Goal: Share content: Share content

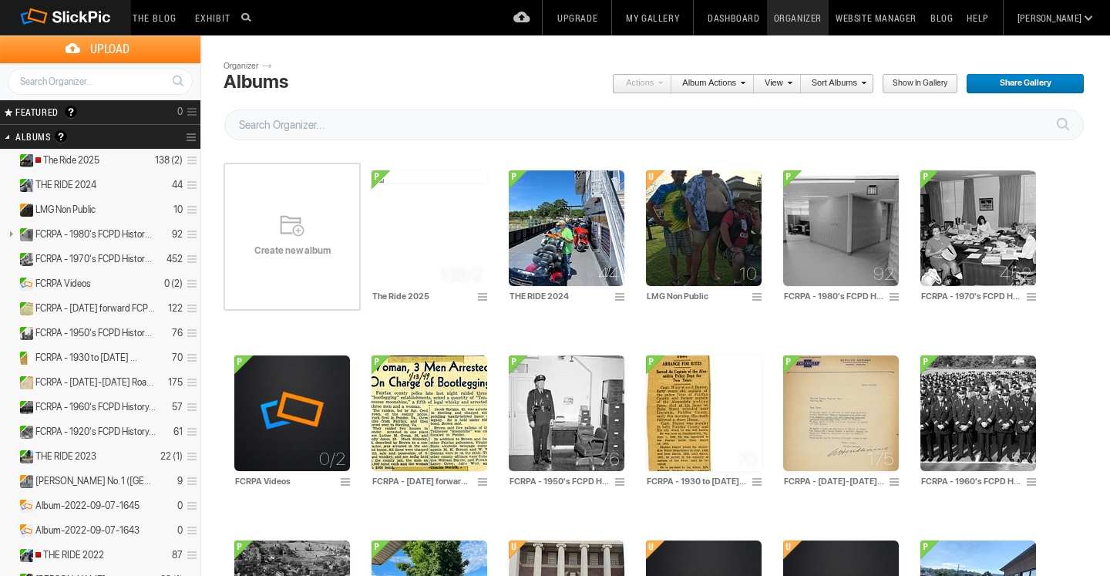
click at [293, 244] on span "Create new album" at bounding box center [292, 250] width 137 height 12
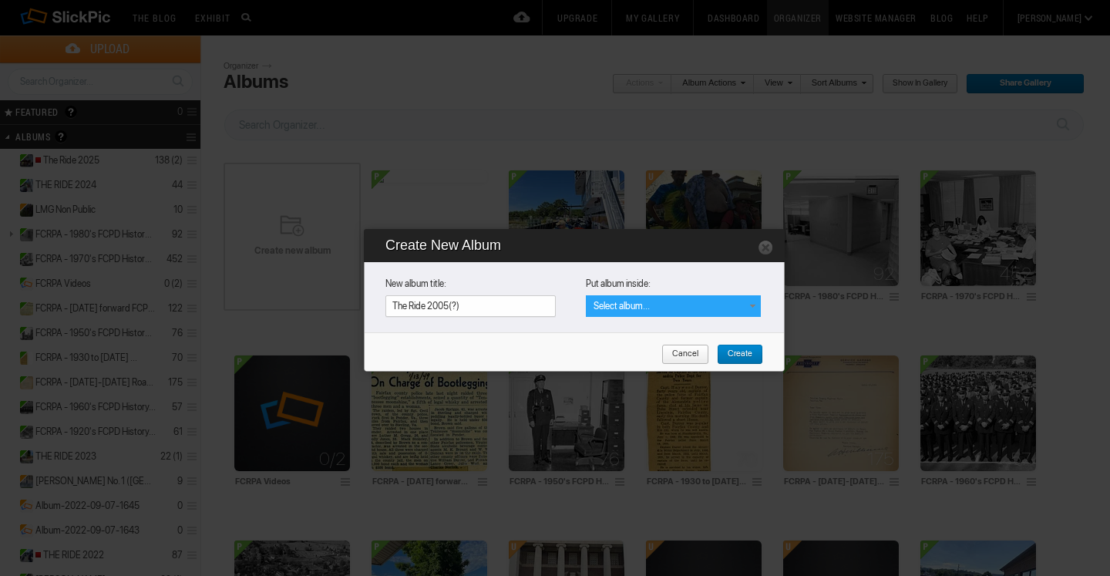
type input "The Ride 2005(?)"
click at [728, 305] on div "Select album..." at bounding box center [673, 306] width 175 height 22
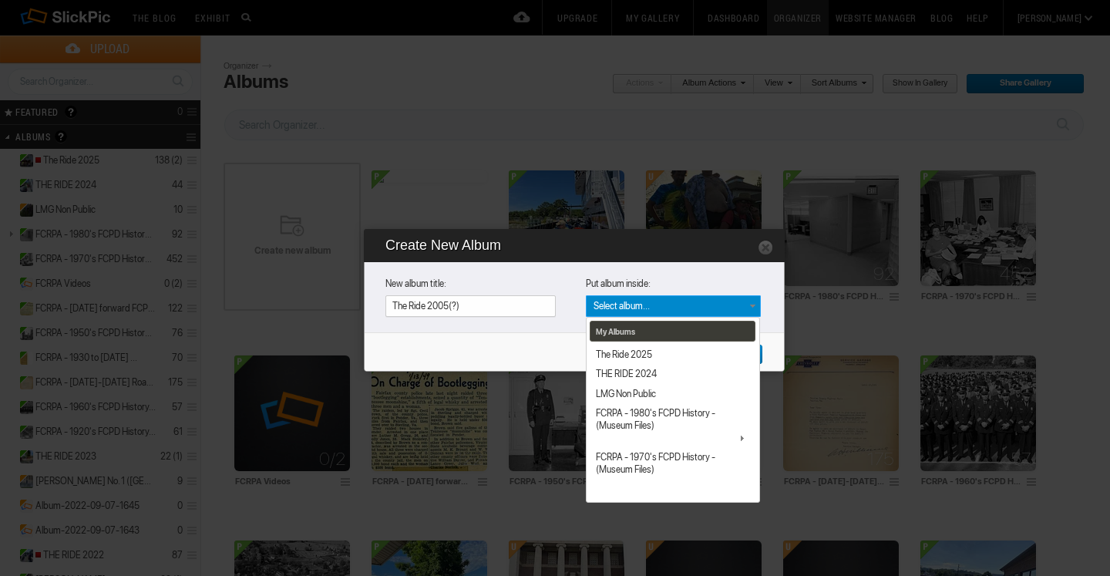
click at [728, 305] on div "My Albums The Ride 2025 THE RIDE 2024 LMG Non Public FCRPA - 1980's FCPD Histor…" at bounding box center [673, 306] width 175 height 22
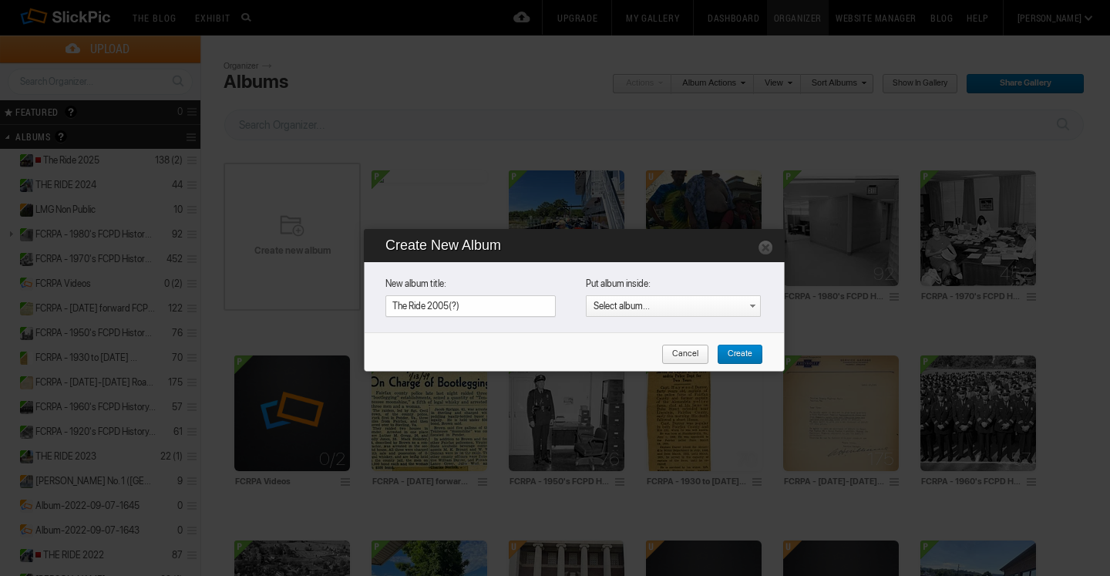
click at [734, 355] on span "Create" at bounding box center [734, 355] width 35 height 20
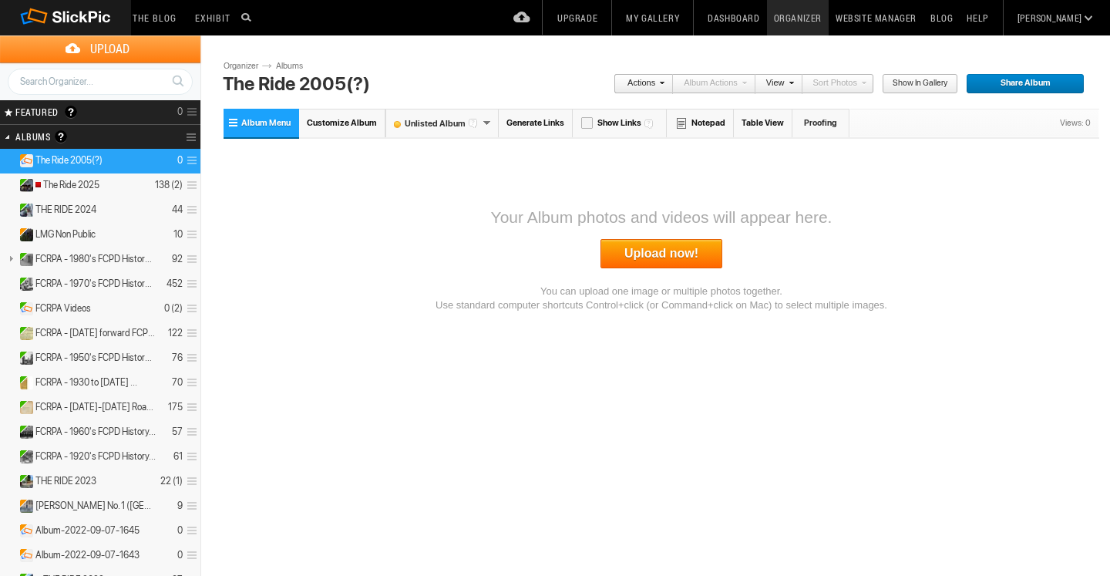
click at [482, 120] on div "Unlisted Album" at bounding box center [441, 123] width 113 height 29
click at [456, 146] on font "Public Album" at bounding box center [431, 151] width 88 height 10
click at [662, 253] on link "Upload now!" at bounding box center [661, 253] width 122 height 29
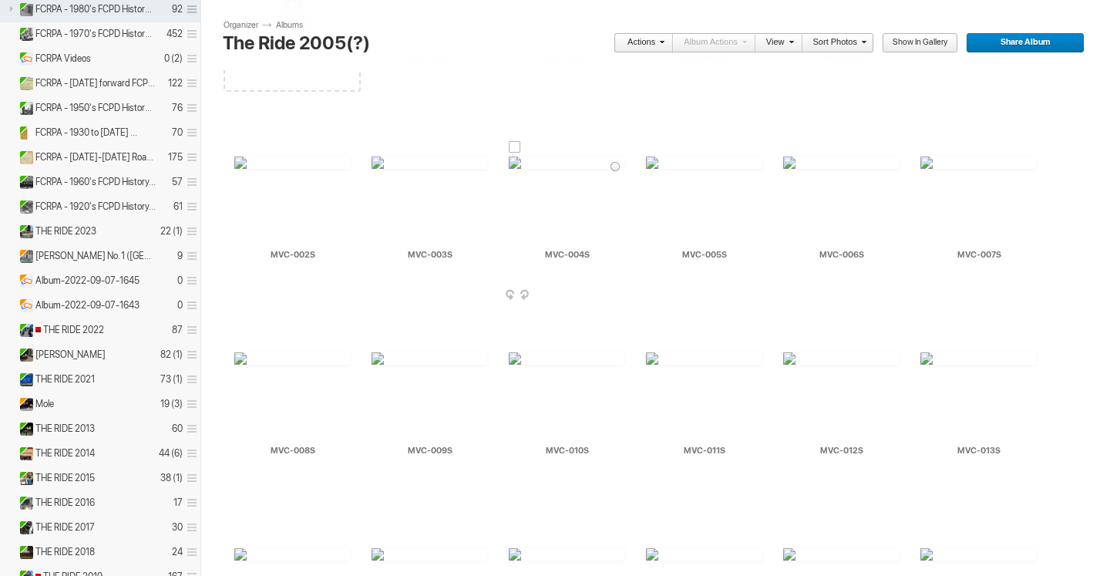
scroll to position [204, 0]
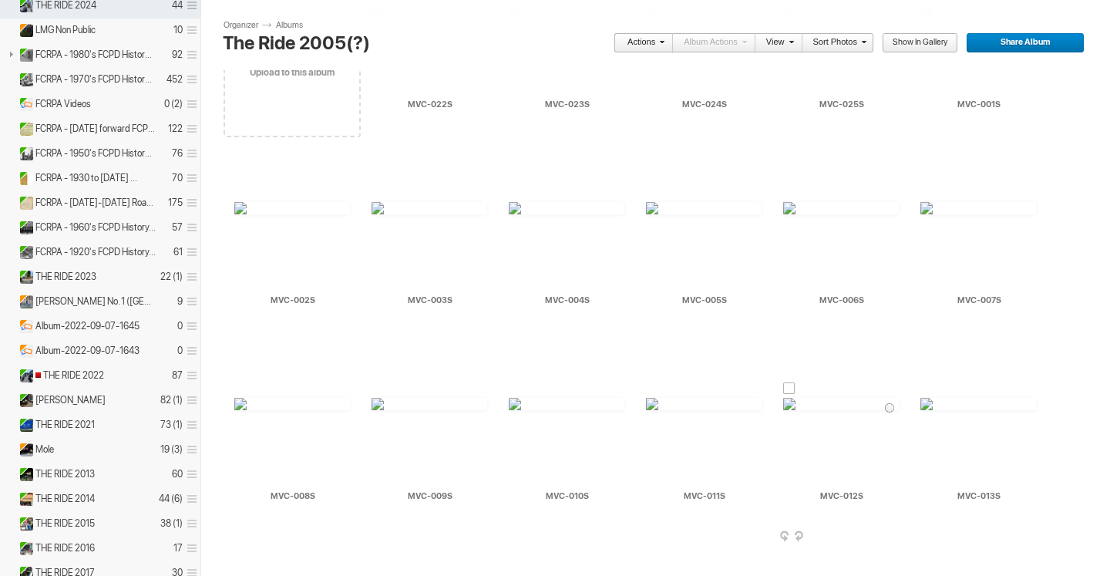
click at [859, 410] on img at bounding box center [841, 404] width 116 height 12
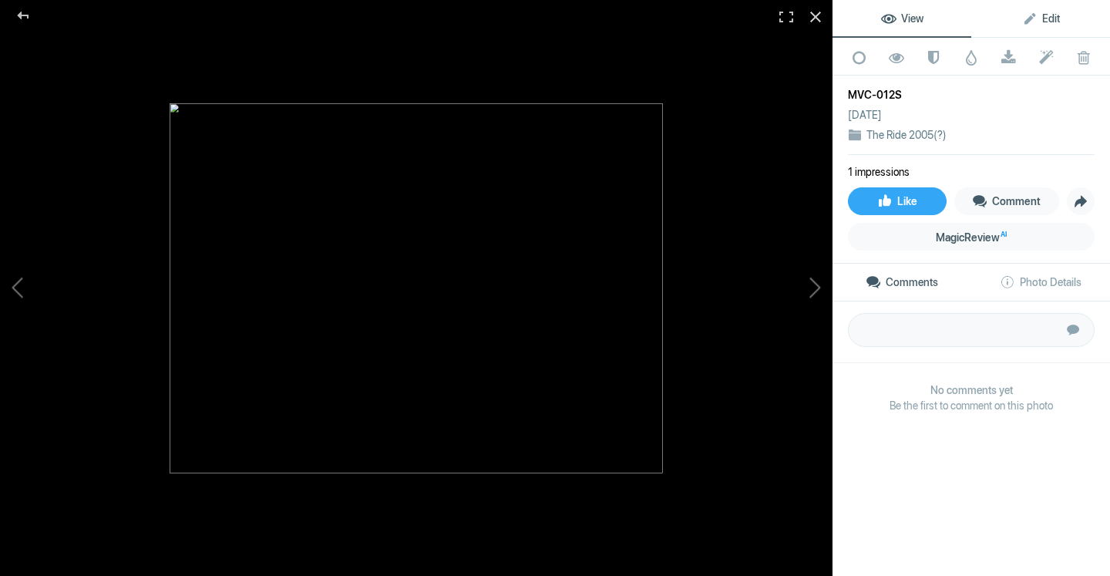
click at [1050, 16] on span "Edit" at bounding box center [1041, 18] width 38 height 12
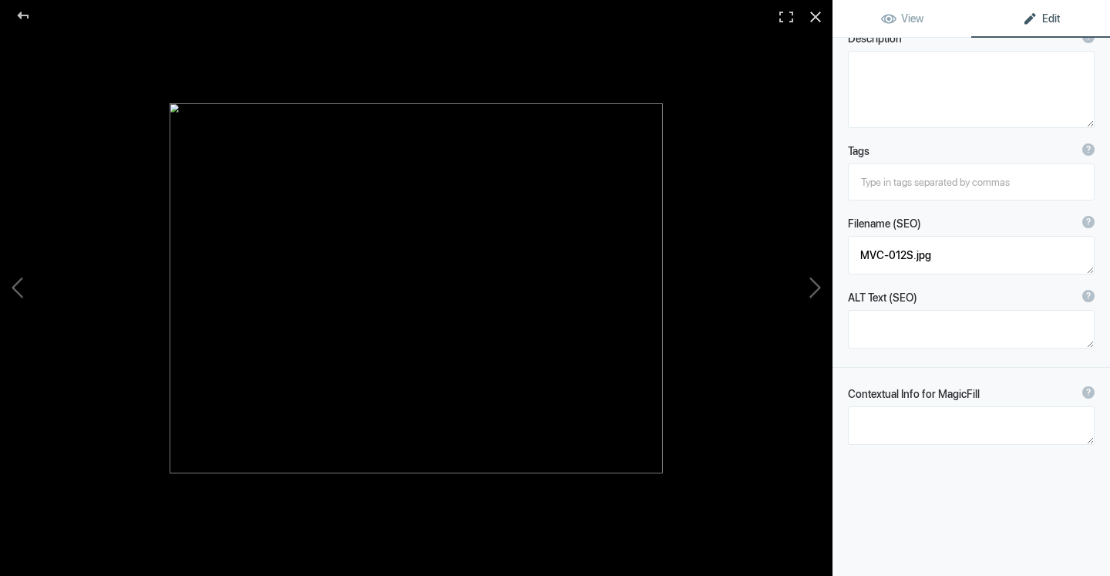
scroll to position [0, 0]
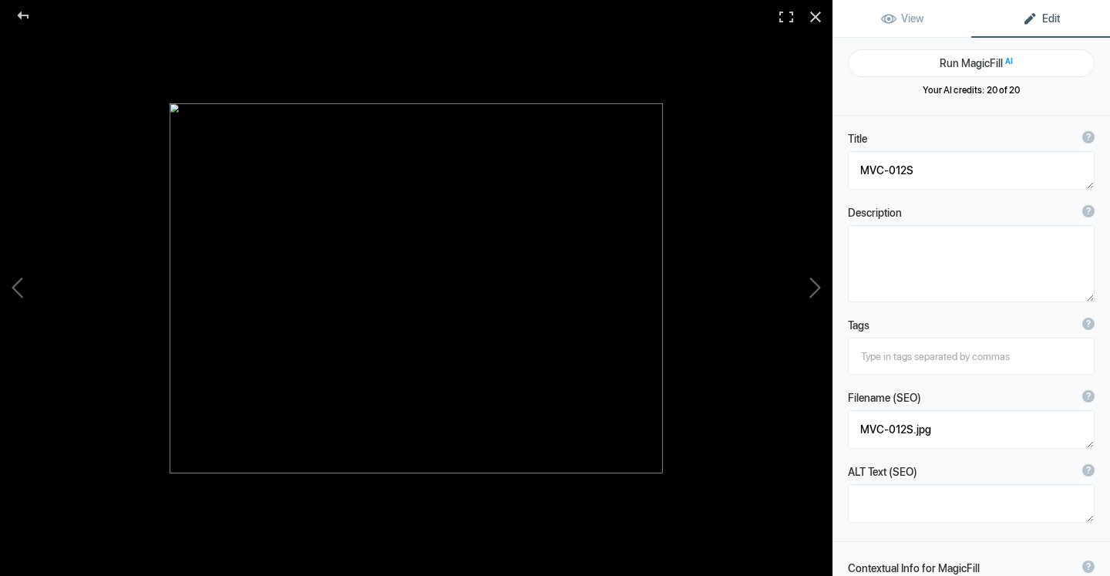
click at [768, 133] on div at bounding box center [416, 288] width 832 height 576
click at [812, 17] on div at bounding box center [816, 17] width 34 height 34
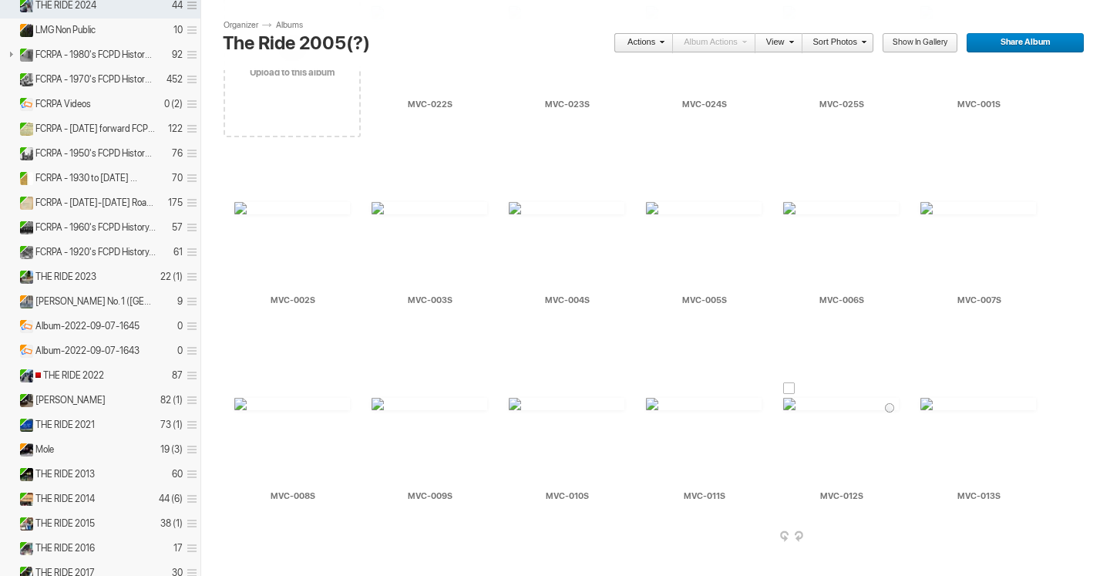
click at [789, 384] on div at bounding box center [789, 388] width 12 height 12
click at [893, 532] on span at bounding box center [896, 537] width 15 height 12
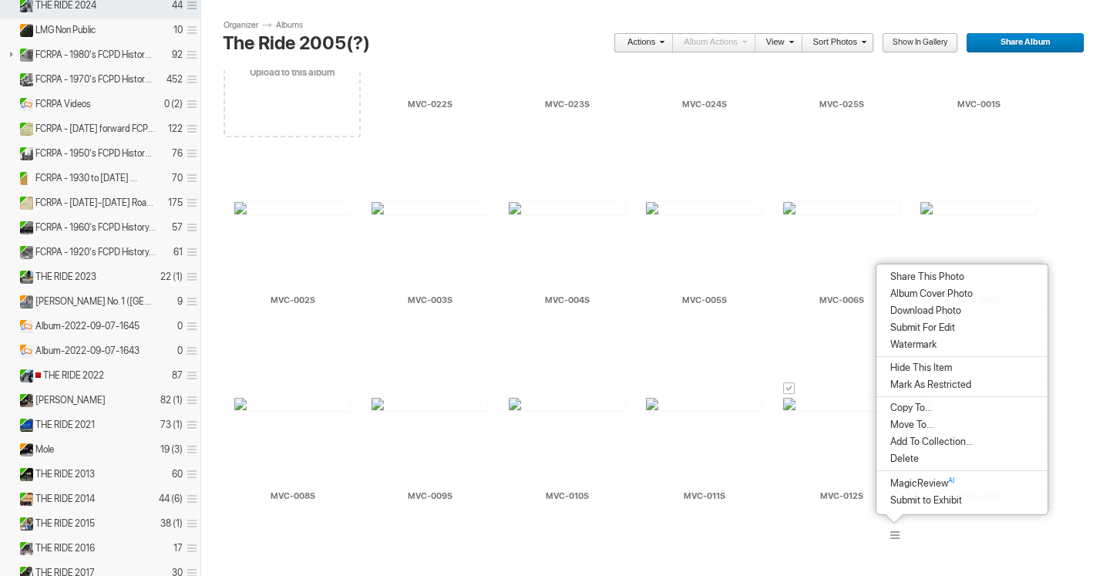
click at [950, 292] on span "Album Cover Photo" at bounding box center [929, 294] width 87 height 12
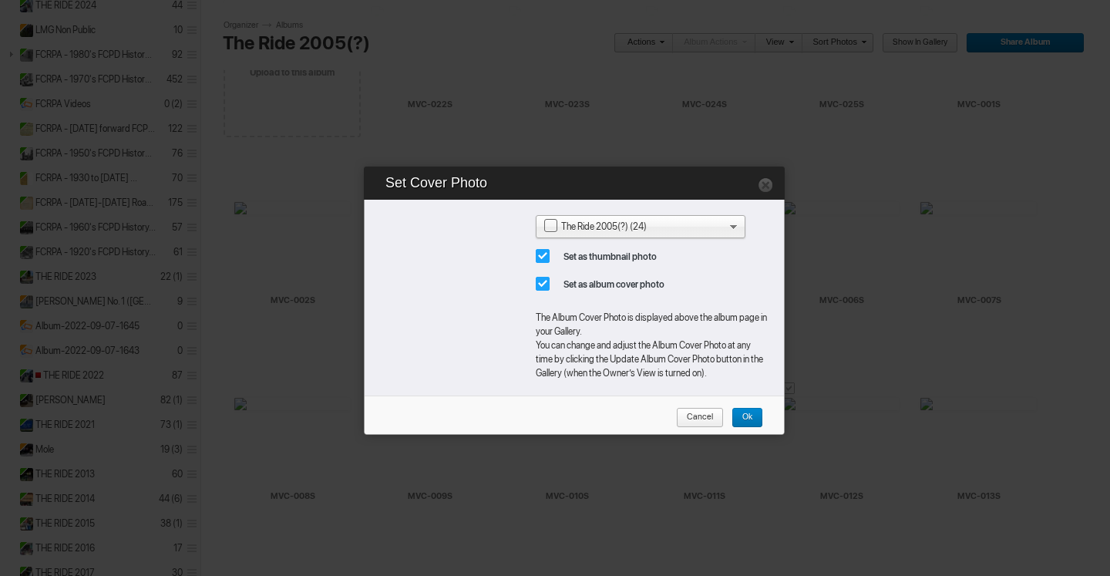
click at [748, 415] on span "Ok" at bounding box center [741, 418] width 21 height 20
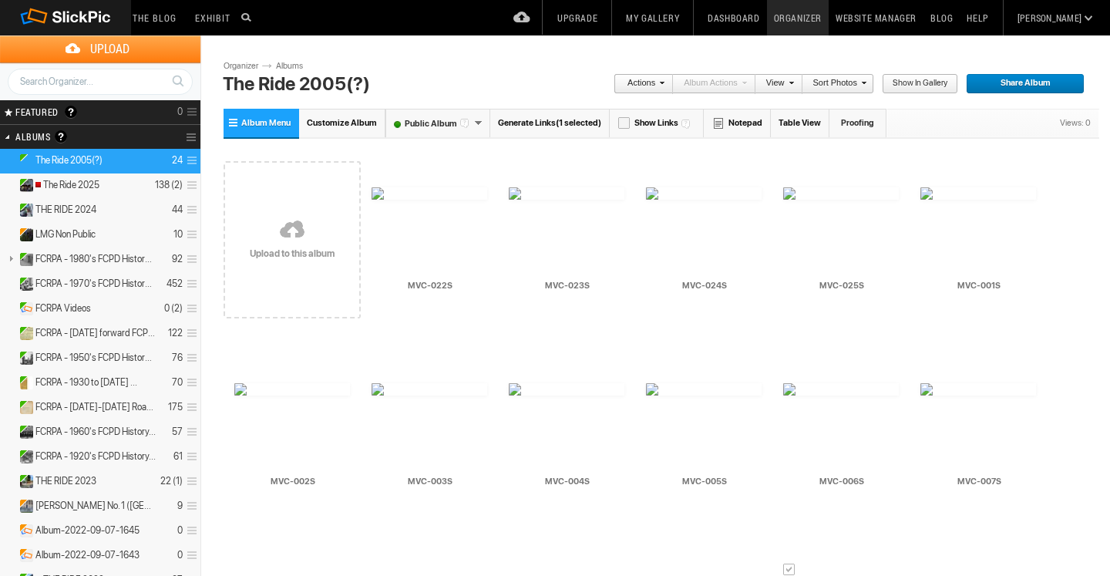
click at [525, 119] on link "Generate Links (1 selected)" at bounding box center [549, 123] width 119 height 29
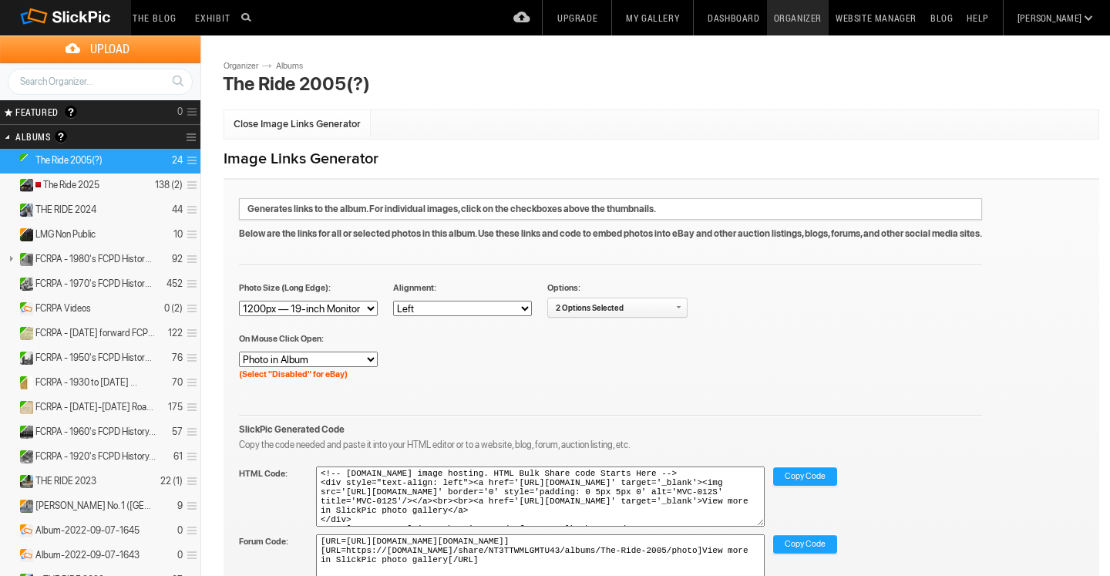
click at [289, 66] on link "Albums" at bounding box center [295, 66] width 46 height 12
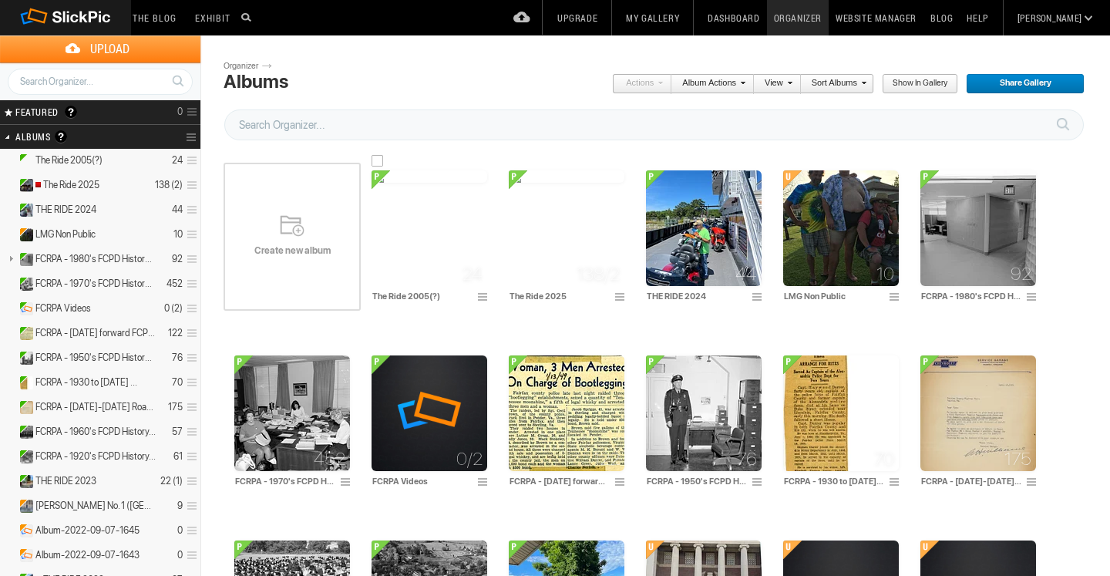
click at [484, 292] on span at bounding box center [484, 297] width 15 height 12
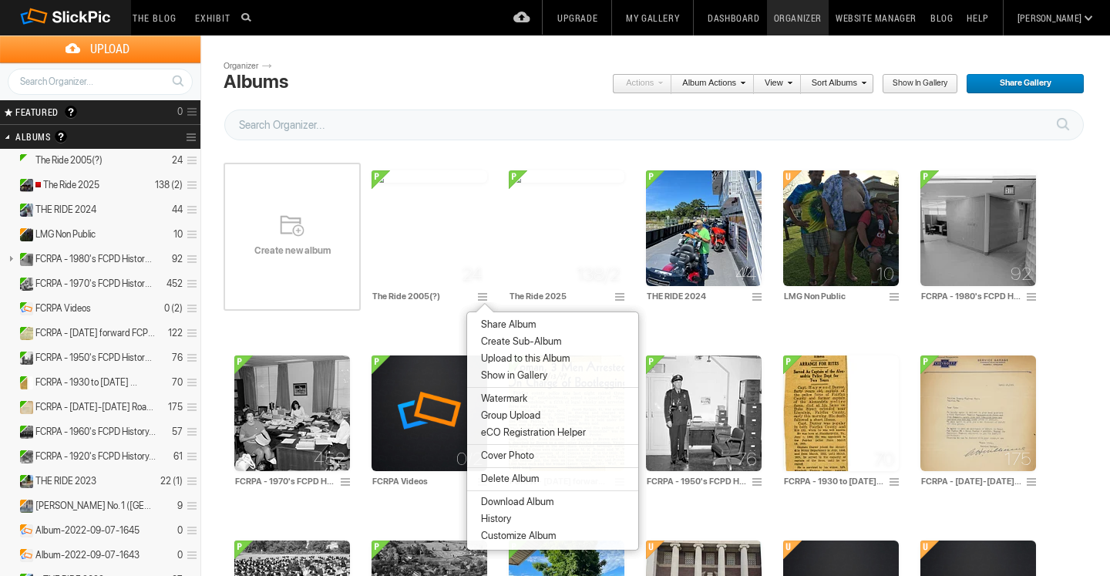
click at [500, 327] on span "Share Album" at bounding box center [505, 324] width 59 height 12
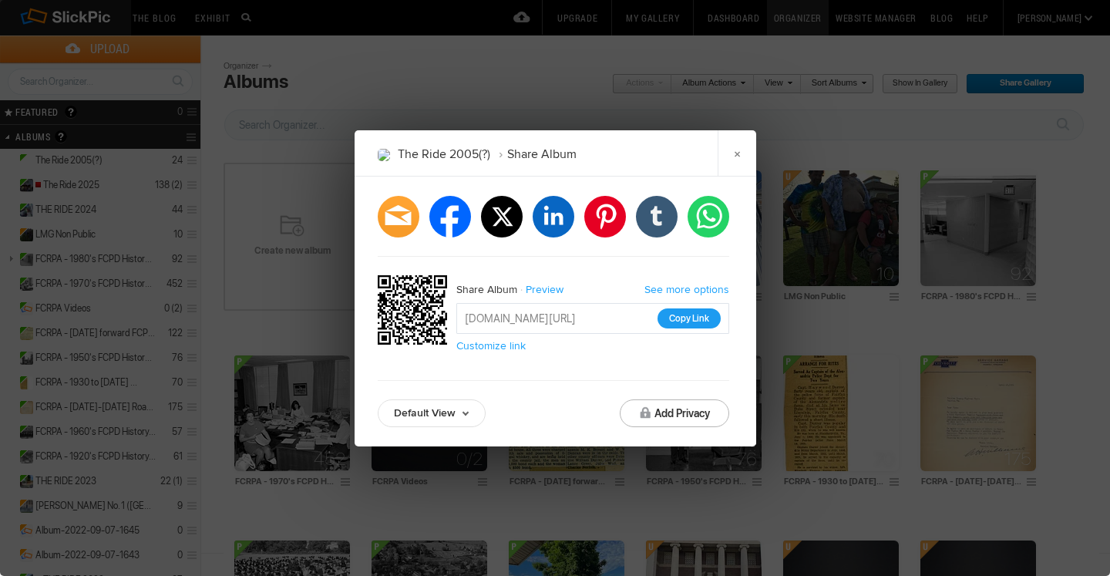
click at [683, 308] on button "Copy Link" at bounding box center [688, 318] width 63 height 20
click at [675, 286] on link "See more options" at bounding box center [686, 289] width 85 height 13
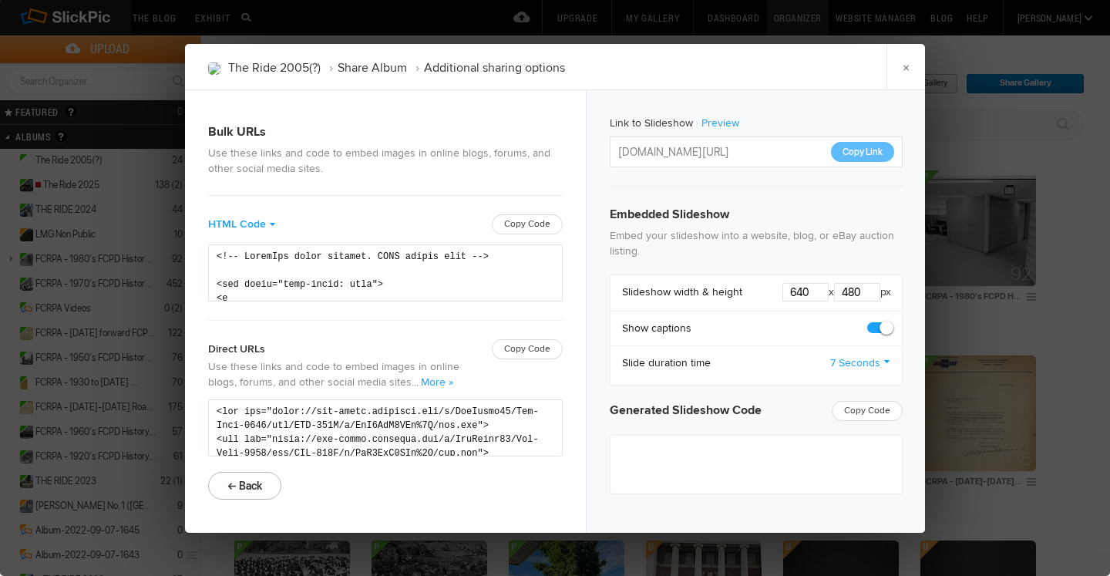
type textarea "<iframe src="[URL][DOMAIN_NAME]" width="640" height="480" frameborder=0 margin=…"
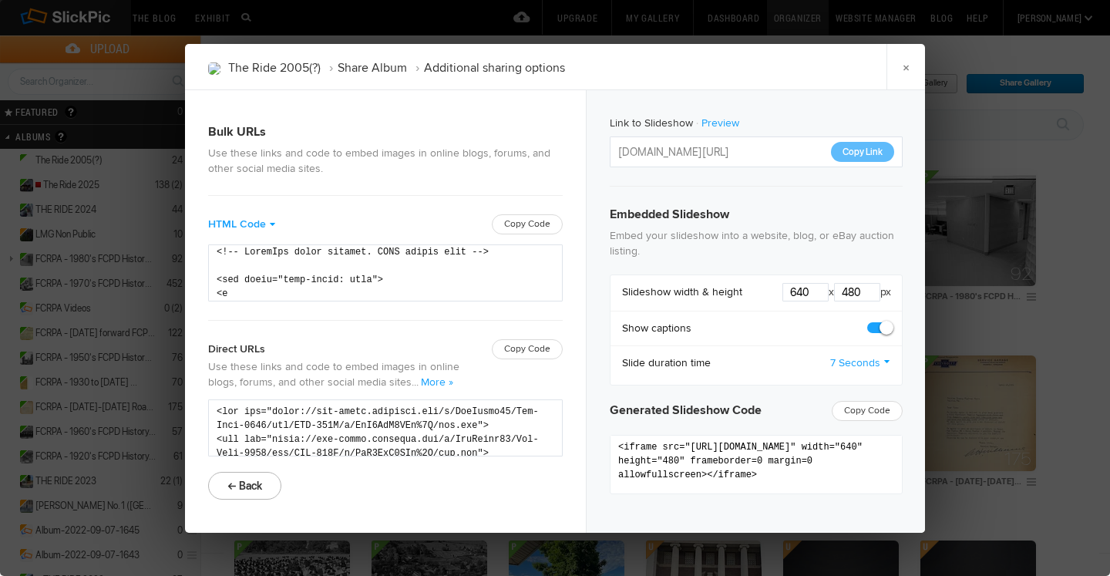
scroll to position [7, 0]
click at [858, 413] on span "Copy Code" at bounding box center [867, 411] width 71 height 20
click at [852, 150] on button "Copy Link" at bounding box center [862, 152] width 63 height 20
click at [907, 61] on link "×" at bounding box center [905, 67] width 39 height 46
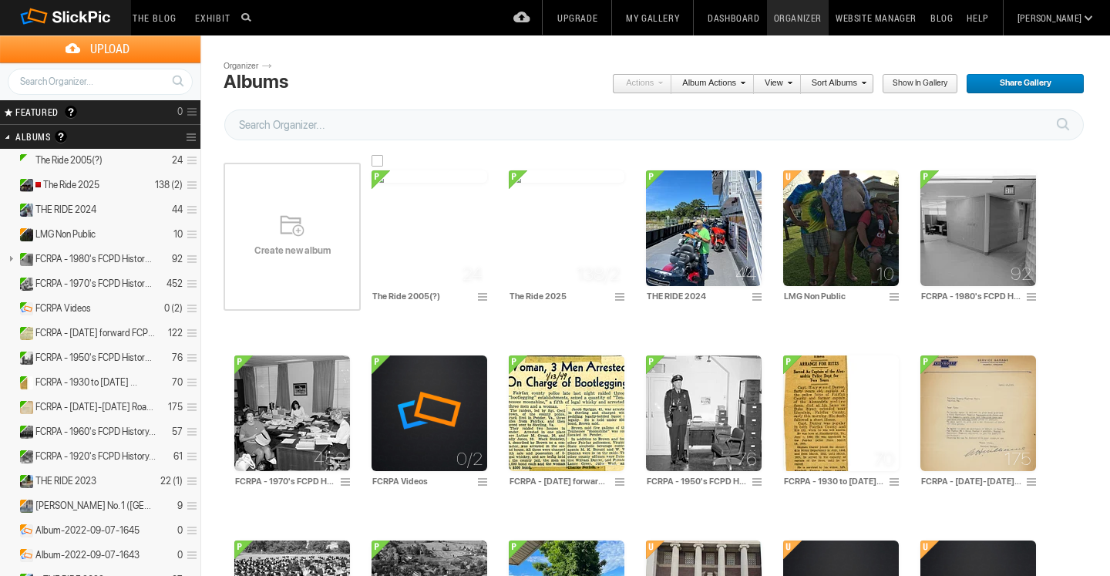
click at [480, 295] on span at bounding box center [484, 297] width 15 height 12
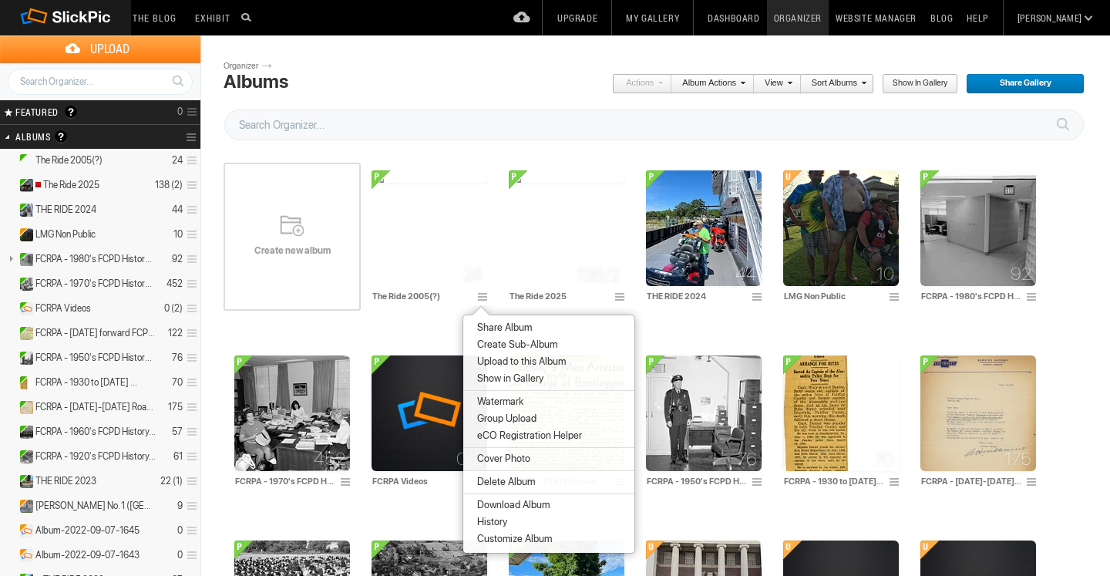
click at [517, 537] on span "Customize Album" at bounding box center [511, 539] width 79 height 12
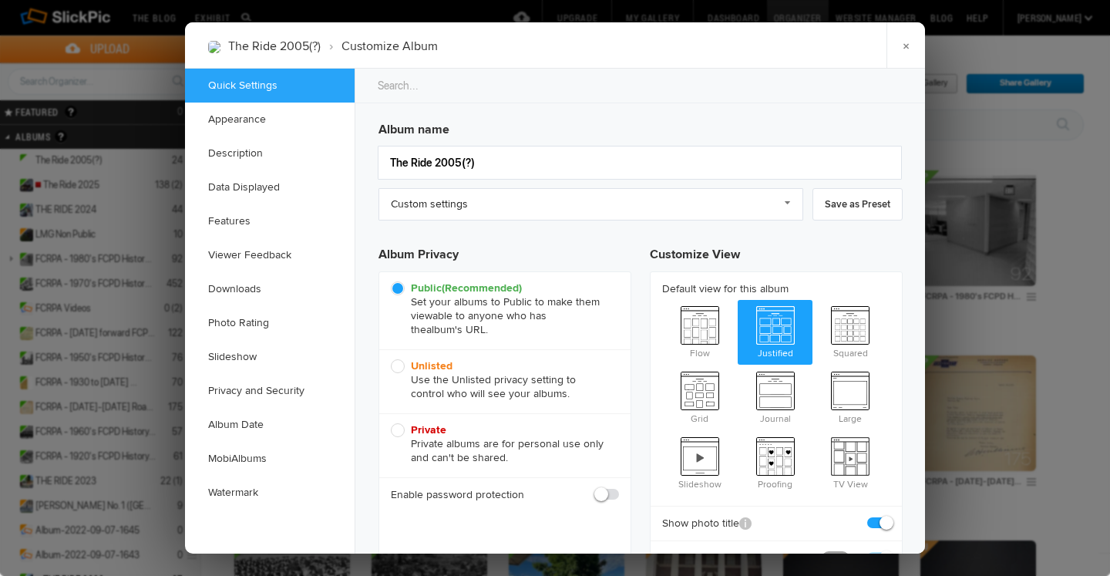
click at [439, 227] on div "Album name The Ride 2005(?) Custom settings Custom settings SlickPic Preset Man…" at bounding box center [640, 345] width 524 height 462
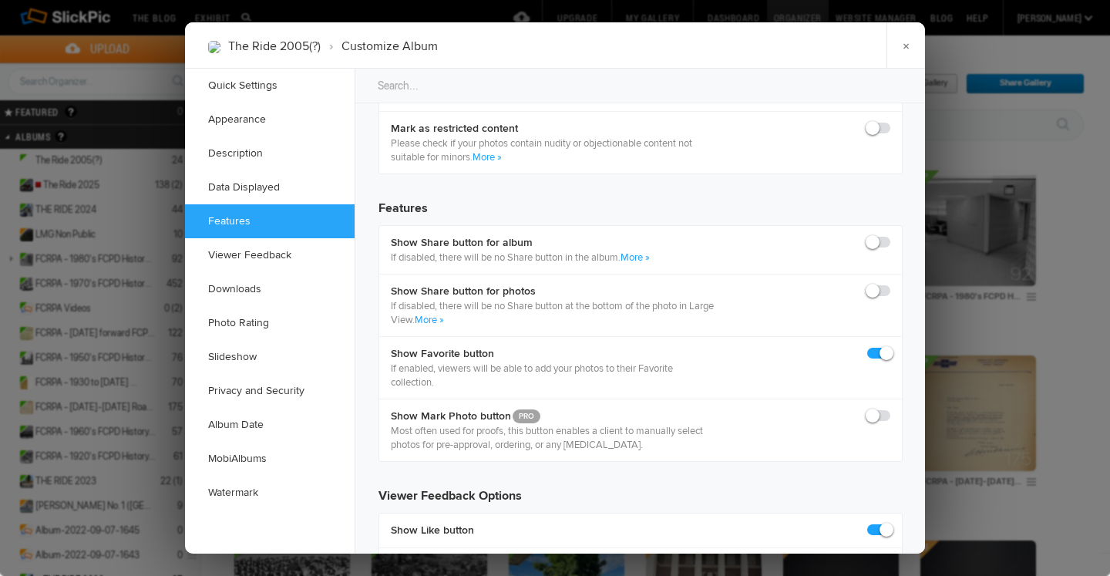
scroll to position [1789, 0]
click at [890, 282] on span at bounding box center [890, 282] width 0 height 0
click at [889, 282] on input "checkbox" at bounding box center [889, 281] width 1 height 1
checkbox input "true"
click at [890, 234] on span at bounding box center [890, 234] width 0 height 0
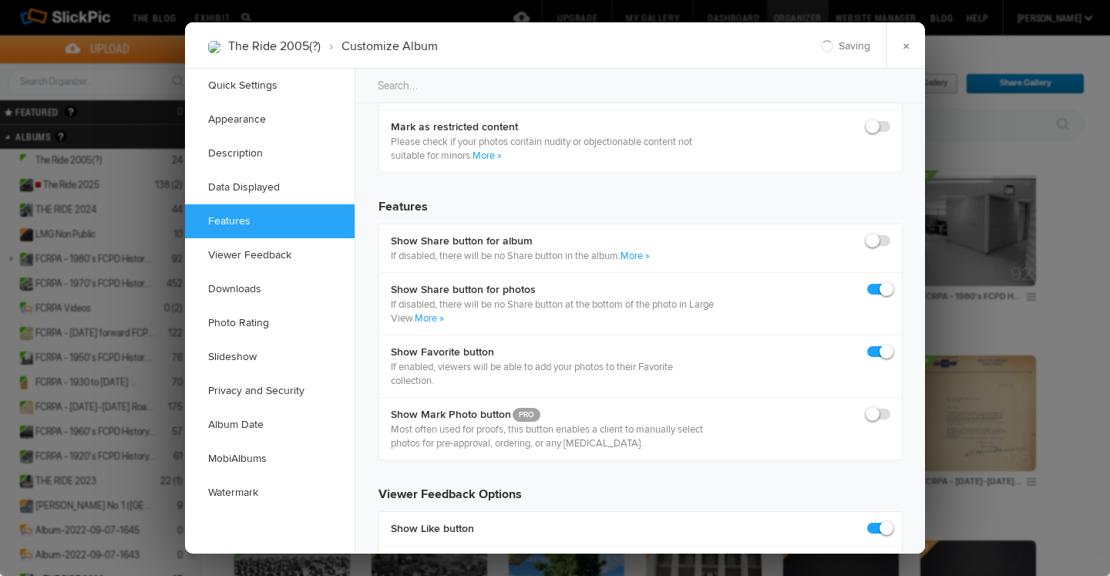
click at [889, 234] on input "checkbox" at bounding box center [889, 233] width 1 height 1
checkbox input "true"
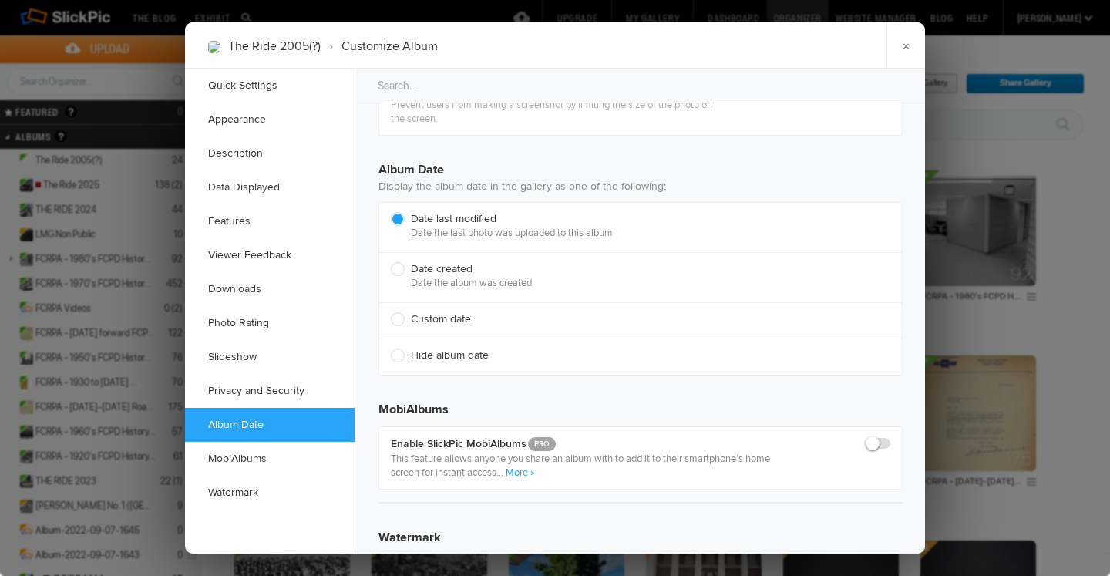
scroll to position [3320, 0]
click at [444, 262] on span "Date created Date the album was created" at bounding box center [637, 273] width 492 height 28
click at [391, 259] on input "Date created Date the album was created" at bounding box center [390, 258] width 1 height 1
radio input "true"
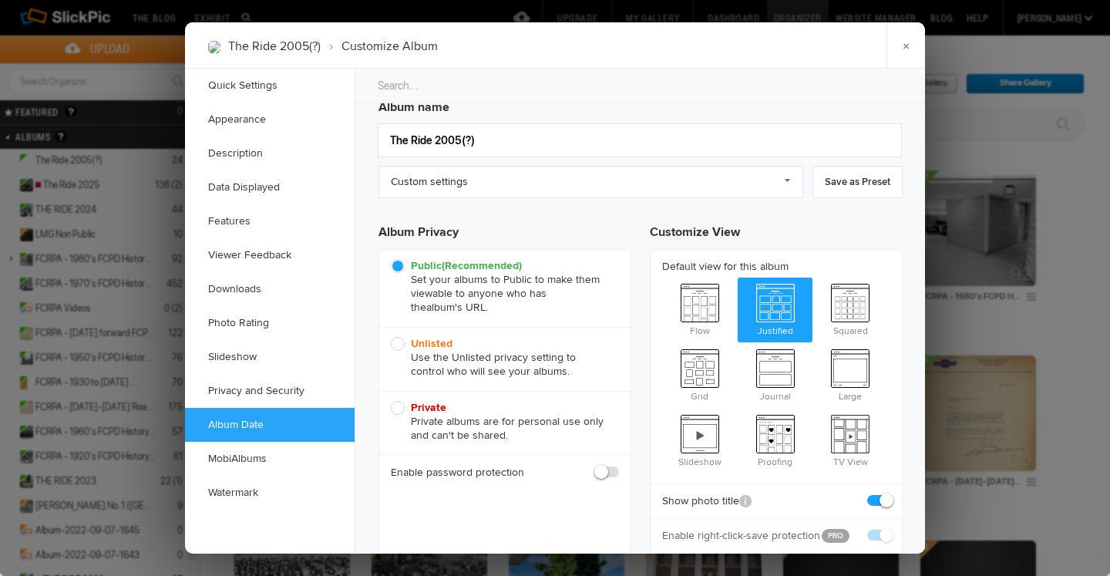
scroll to position [0, 0]
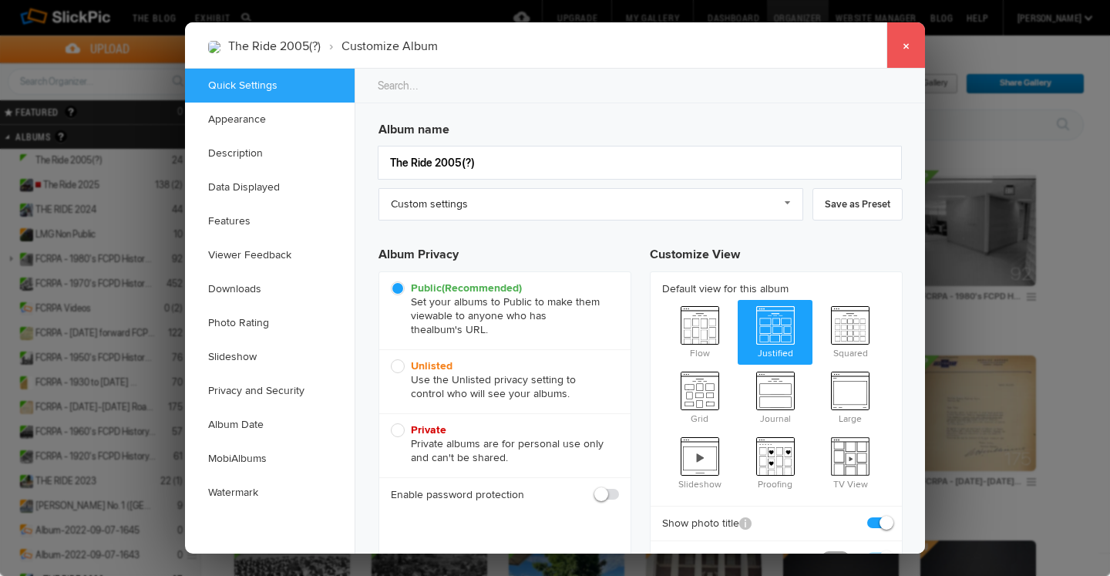
click at [903, 39] on link "×" at bounding box center [905, 45] width 39 height 46
